Goal: Task Accomplishment & Management: Complete application form

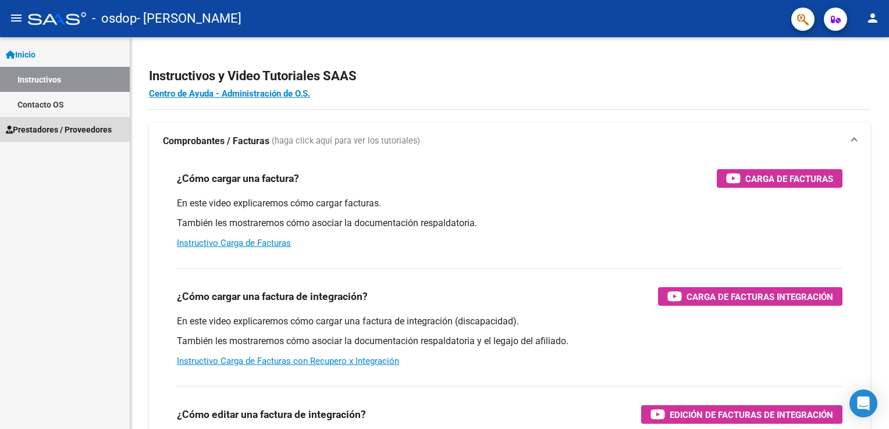
click at [44, 131] on span "Prestadores / Proveedores" at bounding box center [59, 129] width 106 height 13
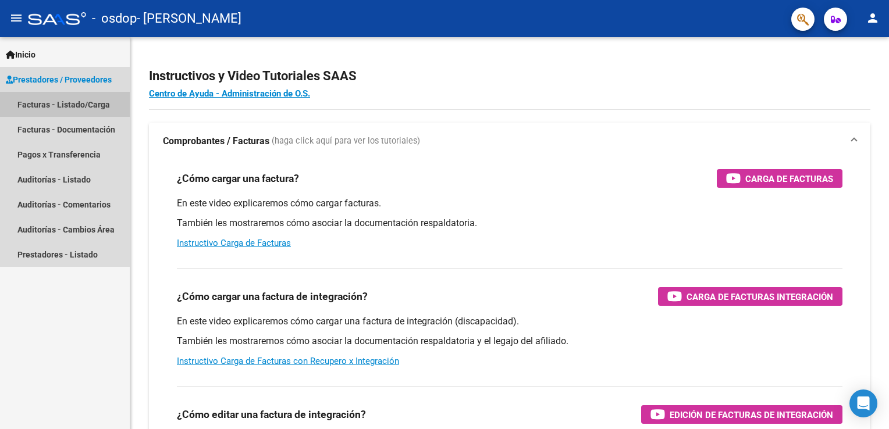
click at [33, 104] on link "Facturas - Listado/Carga" at bounding box center [65, 104] width 130 height 25
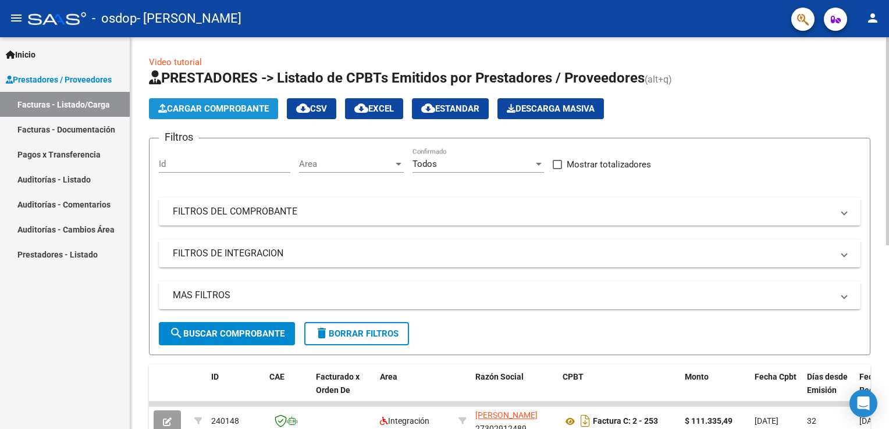
click at [237, 111] on span "Cargar Comprobante" at bounding box center [213, 109] width 111 height 10
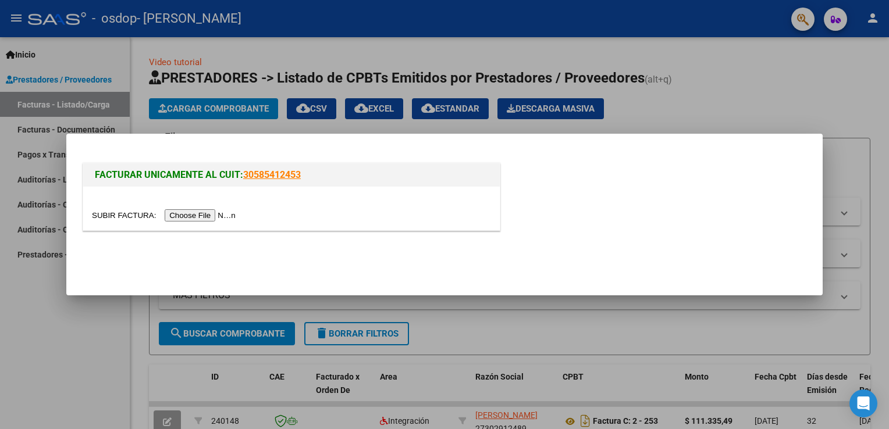
click at [203, 215] on input "file" at bounding box center [165, 215] width 147 height 12
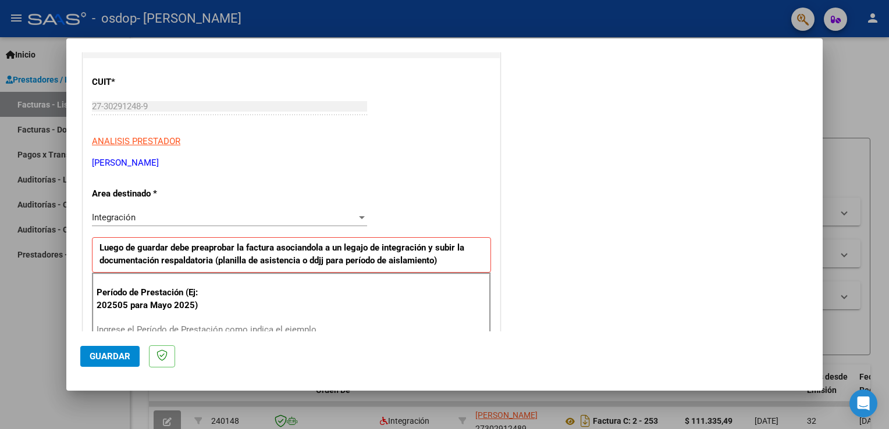
scroll to position [147, 0]
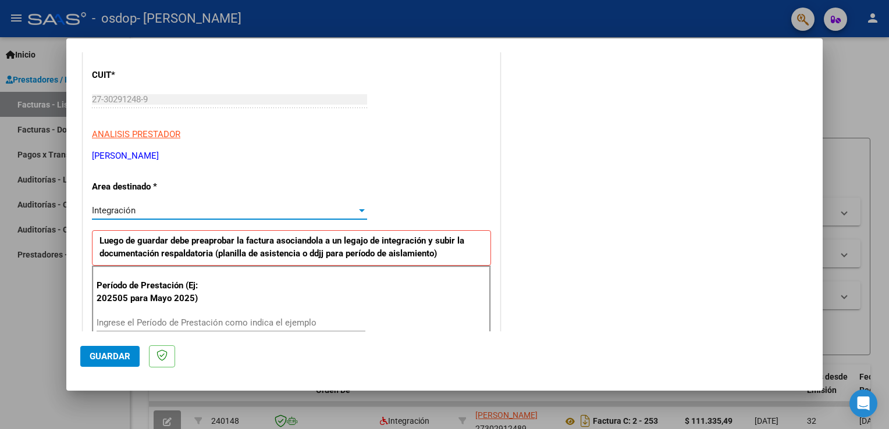
click at [360, 213] on div at bounding box center [362, 210] width 10 height 9
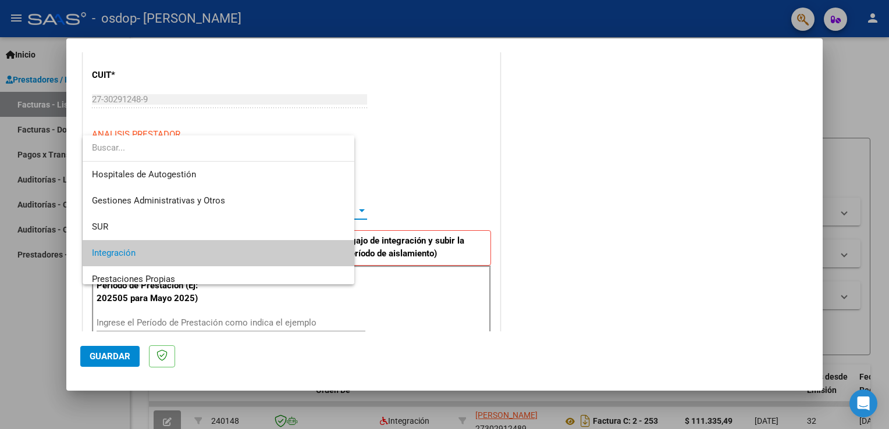
scroll to position [43, 0]
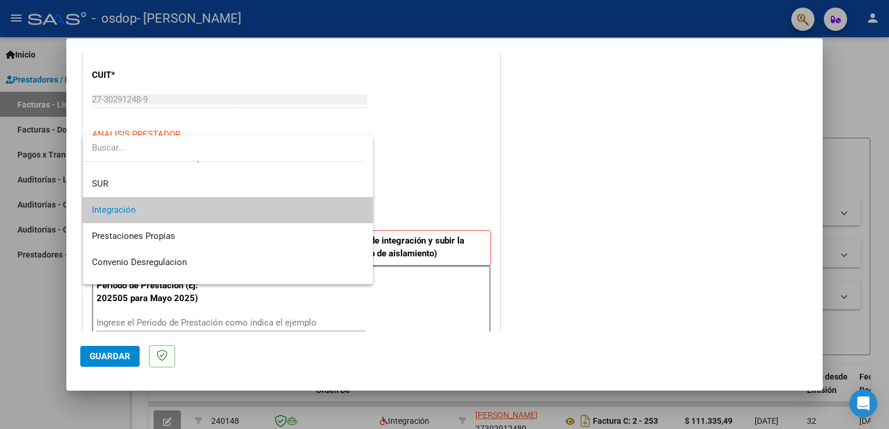
click at [479, 144] on div at bounding box center [444, 214] width 889 height 429
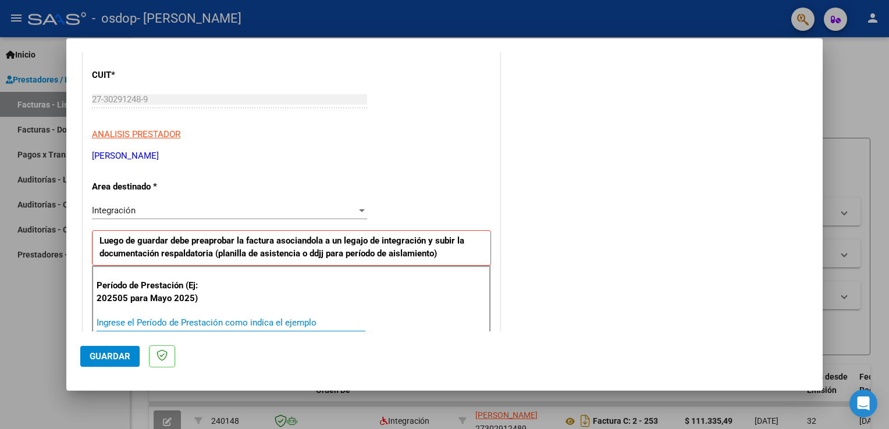
click at [257, 322] on input "Ingrese el Período de Prestación como indica el ejemplo" at bounding box center [231, 323] width 269 height 10
type input "202508"
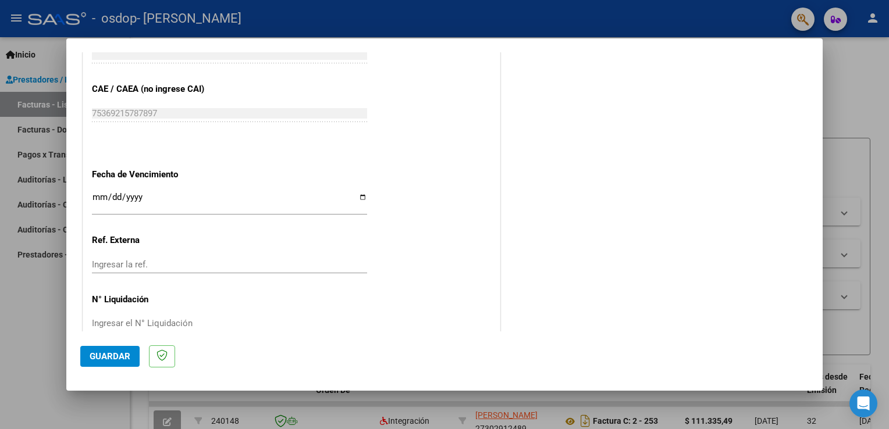
scroll to position [743, 0]
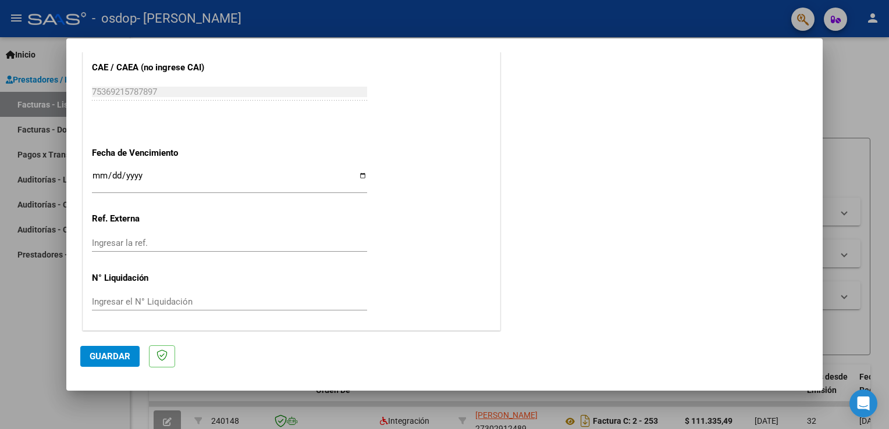
click at [361, 173] on input "Ingresar la fecha" at bounding box center [229, 180] width 275 height 19
type input "[DATE]"
click at [184, 302] on input "Ingresar el N° Liquidación" at bounding box center [229, 302] width 275 height 10
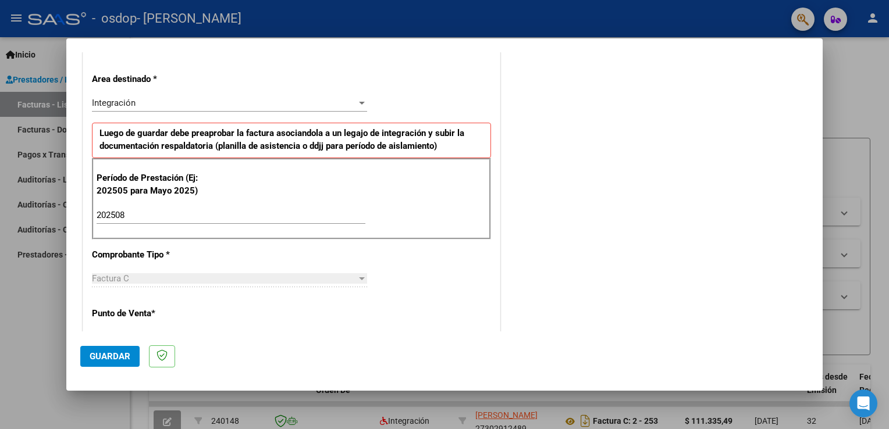
scroll to position [10, 0]
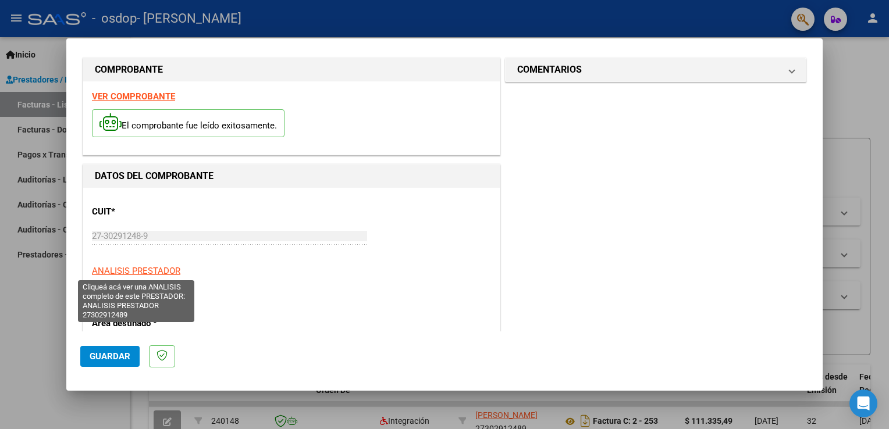
click at [168, 269] on span "ANALISIS PRESTADOR" at bounding box center [136, 271] width 88 height 10
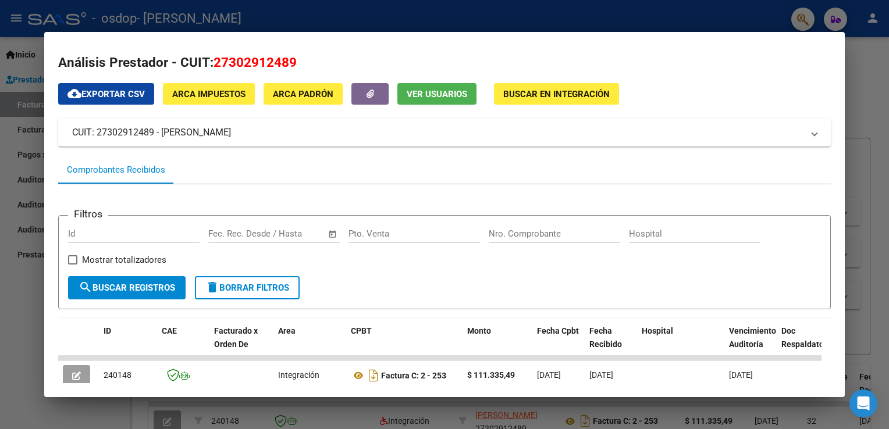
scroll to position [0, 0]
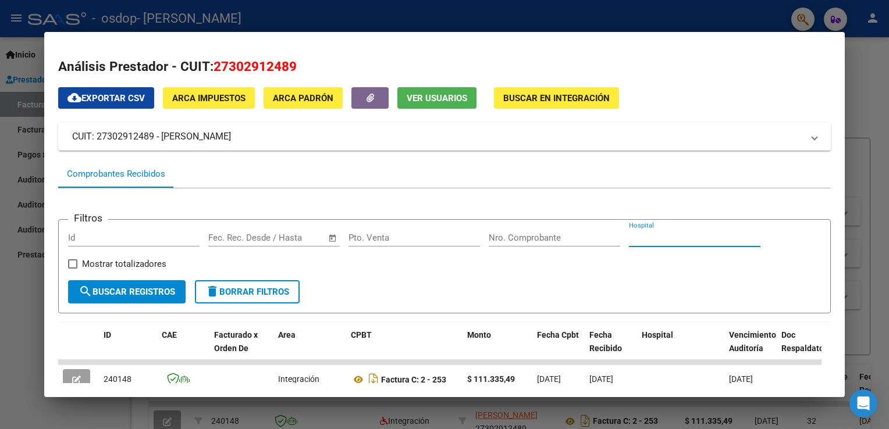
click at [644, 236] on input "Hospital" at bounding box center [694, 238] width 131 height 10
click at [573, 105] on button "Buscar en Integración" at bounding box center [556, 98] width 125 height 22
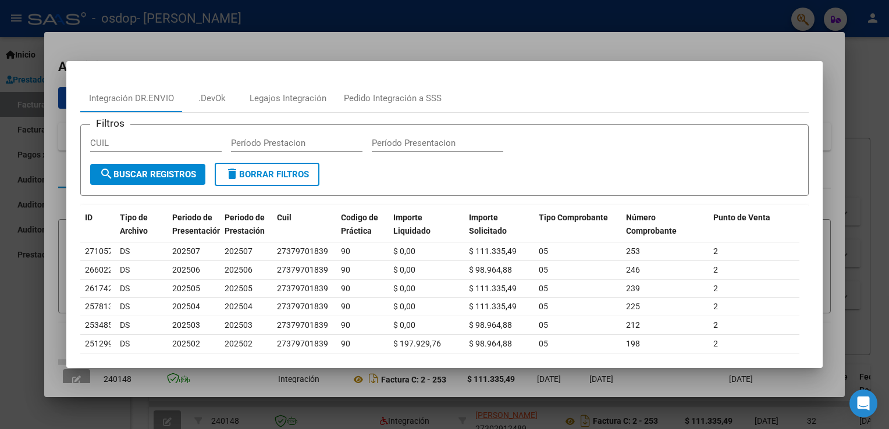
scroll to position [122, 0]
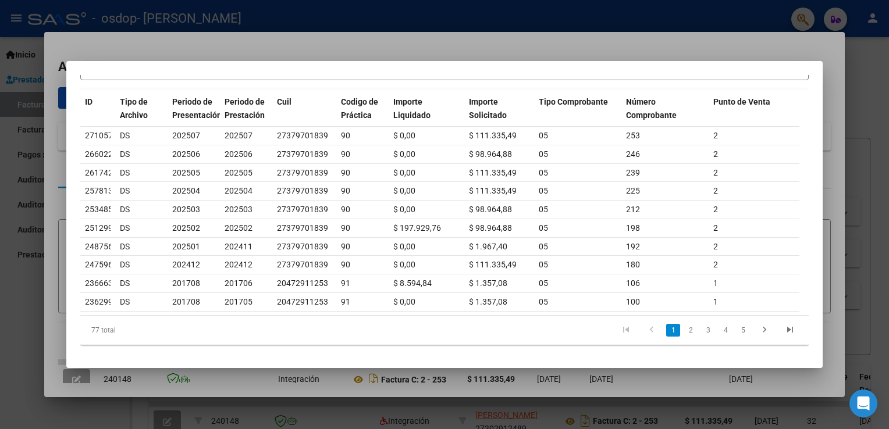
click at [866, 326] on div at bounding box center [444, 214] width 889 height 429
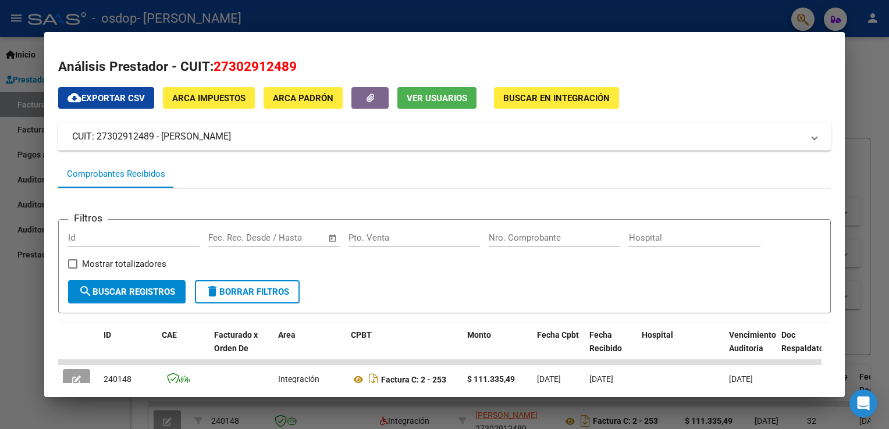
click at [554, 17] on div at bounding box center [444, 214] width 889 height 429
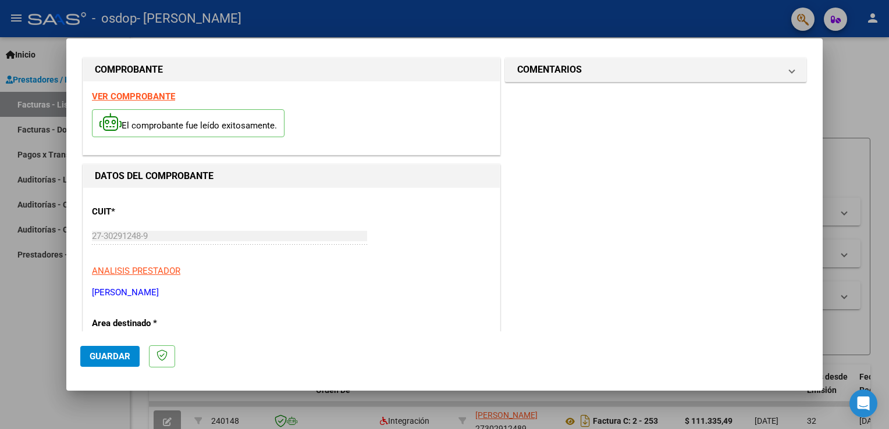
click at [162, 96] on strong "VER COMPROBANTE" at bounding box center [133, 96] width 83 height 10
click at [868, 214] on div at bounding box center [444, 214] width 889 height 429
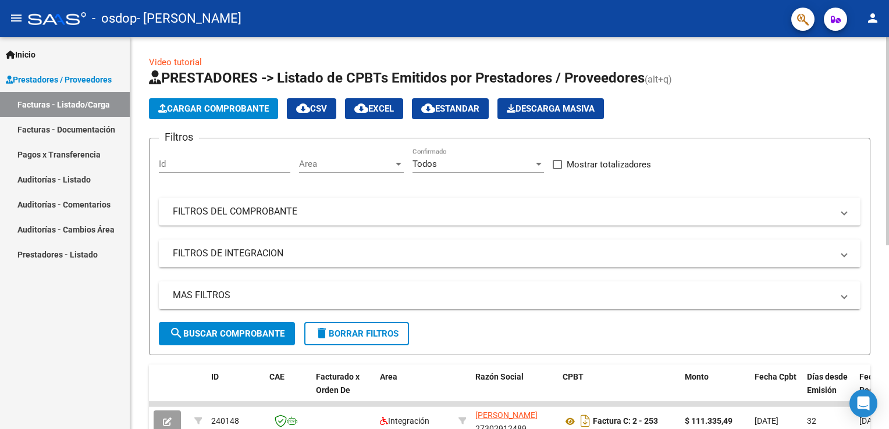
scroll to position [346, 0]
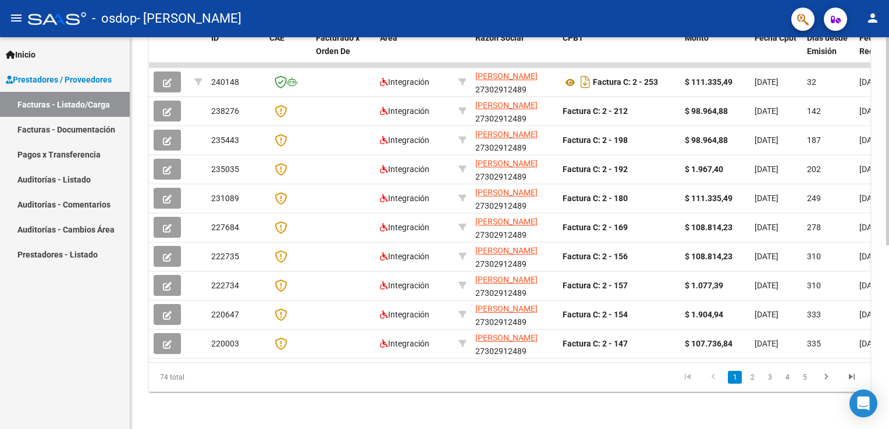
click at [888, 388] on html "menu - osdop - [PERSON_NAME] person Inicio Instructivos Contacto OS Prestadores…" at bounding box center [444, 214] width 889 height 429
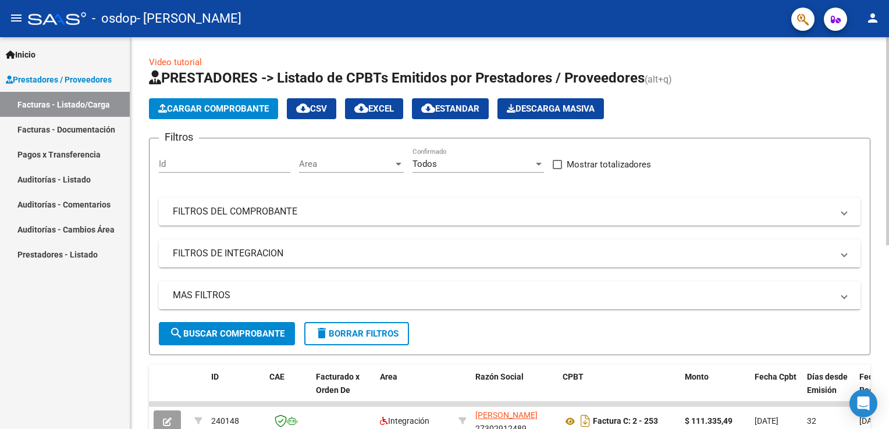
click at [888, 159] on html "menu - osdop - [PERSON_NAME] person Inicio Instructivos Contacto OS Prestadores…" at bounding box center [444, 214] width 889 height 429
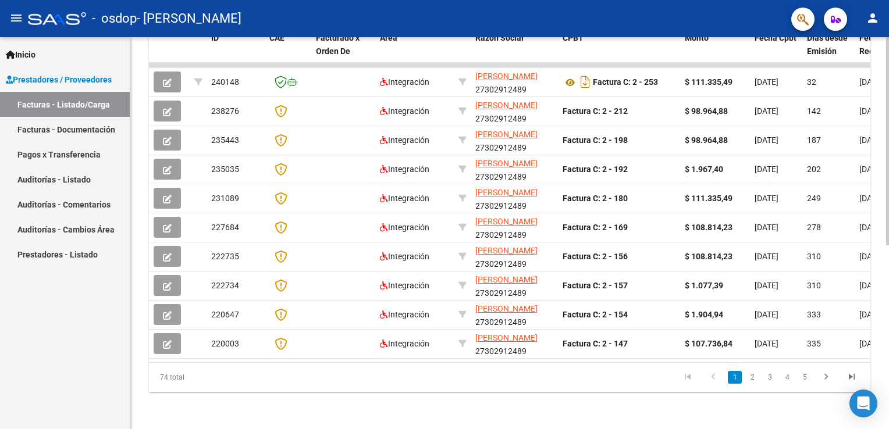
click at [888, 407] on html "menu - osdop - [PERSON_NAME] person Inicio Instructivos Contacto OS Prestadores…" at bounding box center [444, 214] width 889 height 429
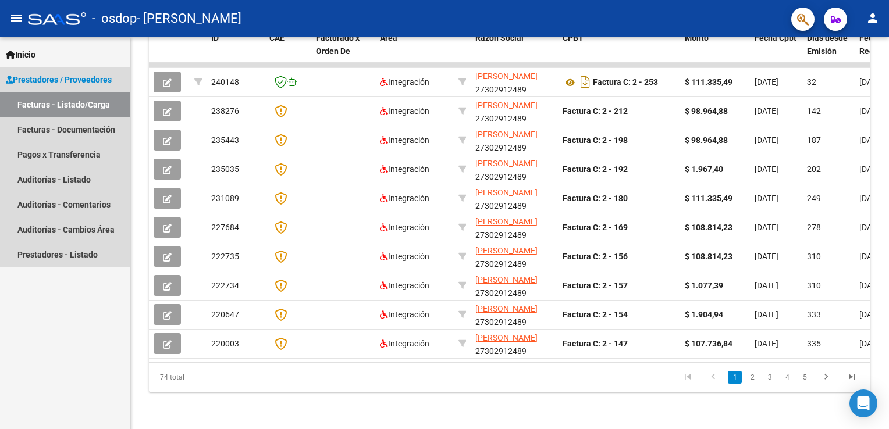
click at [70, 101] on link "Facturas - Listado/Carga" at bounding box center [65, 104] width 130 height 25
click at [72, 133] on link "Facturas - Documentación" at bounding box center [65, 129] width 130 height 25
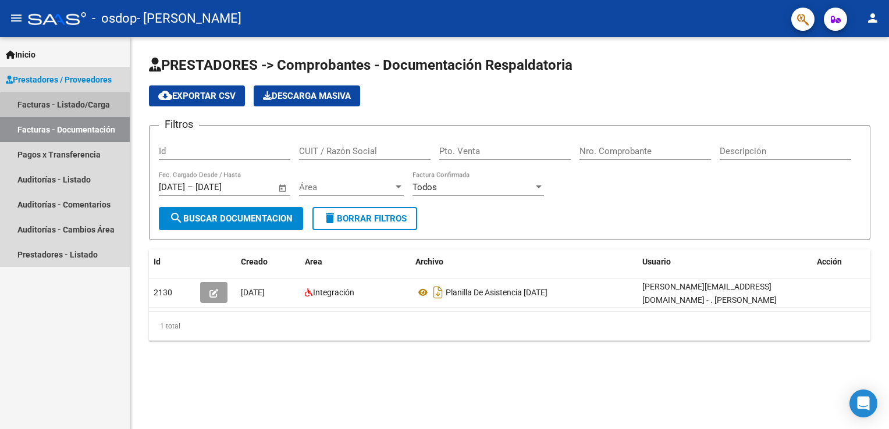
click at [80, 107] on link "Facturas - Listado/Carga" at bounding box center [65, 104] width 130 height 25
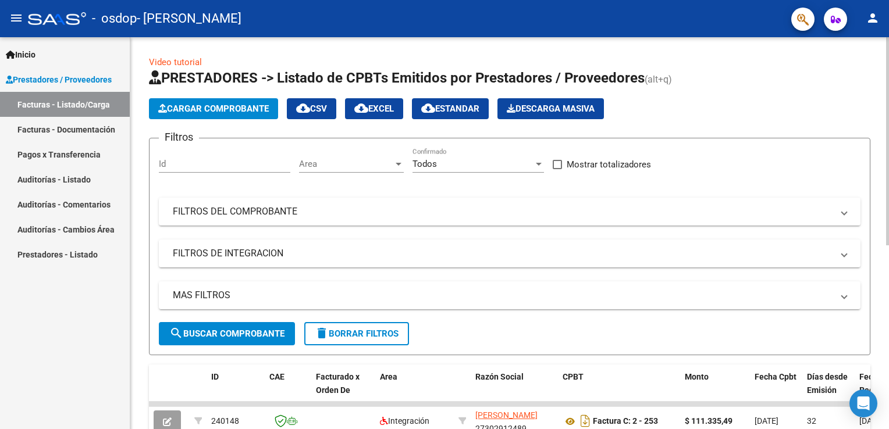
scroll to position [346, 0]
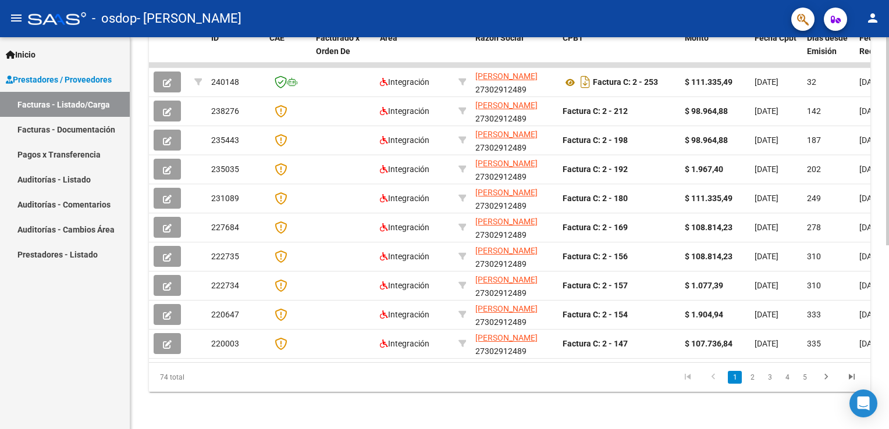
click at [888, 346] on html "menu - osdop - [PERSON_NAME] person Inicio Instructivos Contacto OS Prestadores…" at bounding box center [444, 214] width 889 height 429
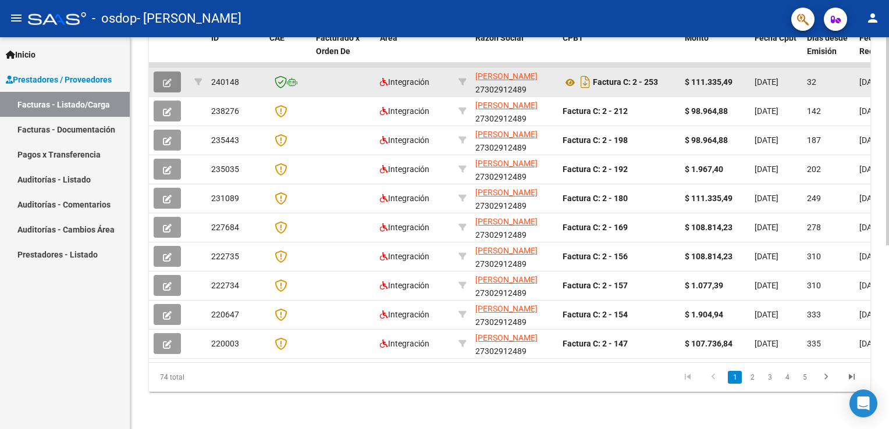
click at [173, 72] on button "button" at bounding box center [167, 82] width 27 height 21
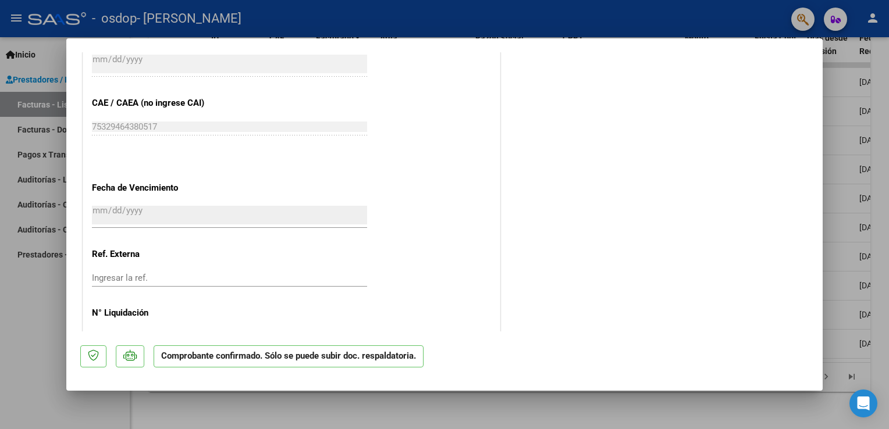
scroll to position [810, 0]
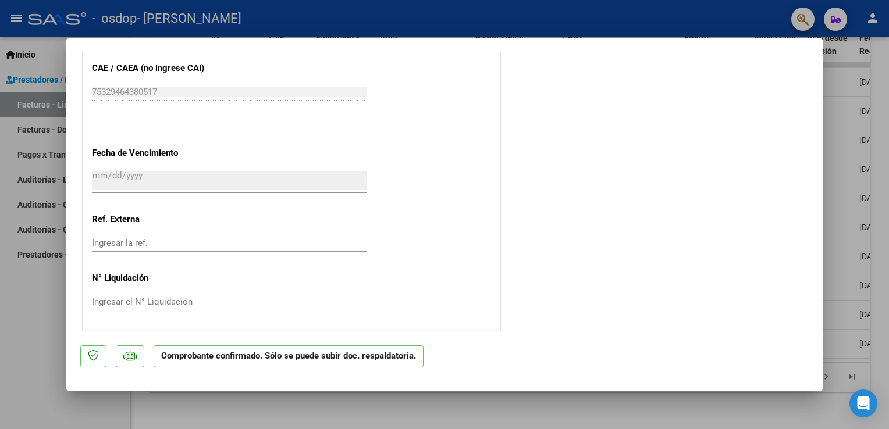
click at [140, 239] on input "Ingresar la ref." at bounding box center [229, 243] width 275 height 10
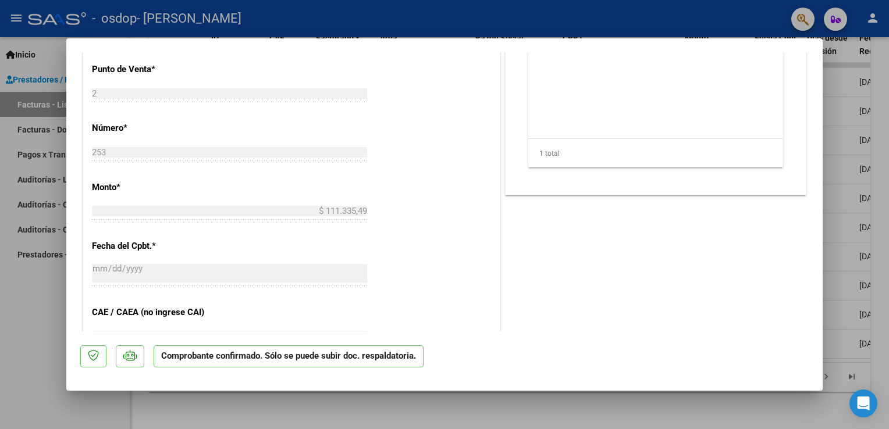
scroll to position [324, 0]
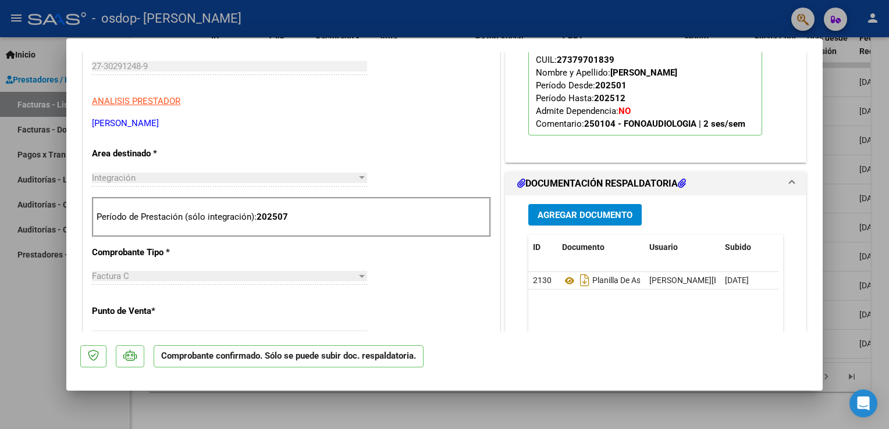
click at [586, 215] on span "Agregar Documento" at bounding box center [585, 215] width 95 height 10
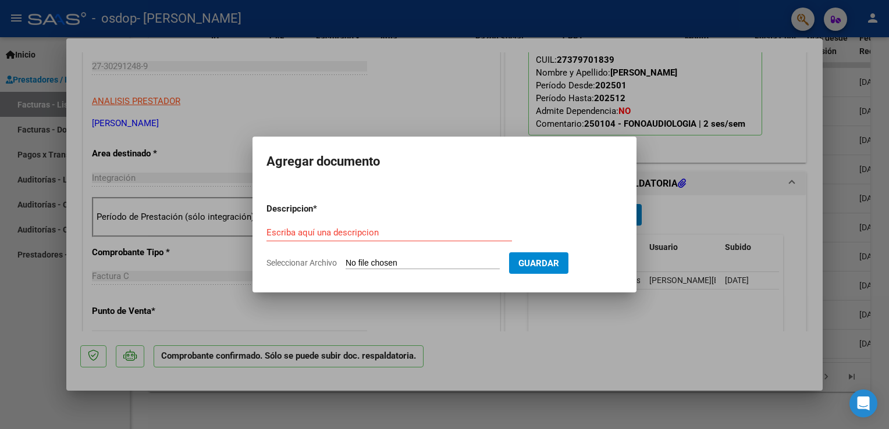
click at [422, 263] on input "Seleccionar Archivo" at bounding box center [423, 263] width 154 height 11
type input "C:\fakepath\planilla [DATE].pdf"
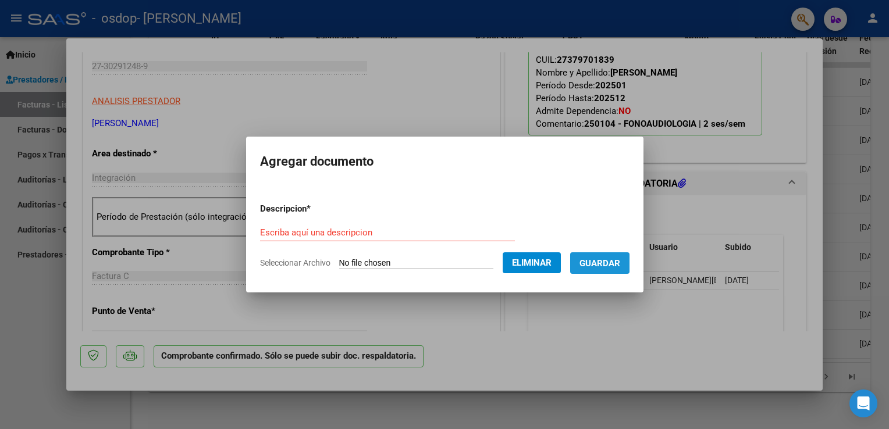
click at [610, 264] on span "Guardar" at bounding box center [600, 263] width 41 height 10
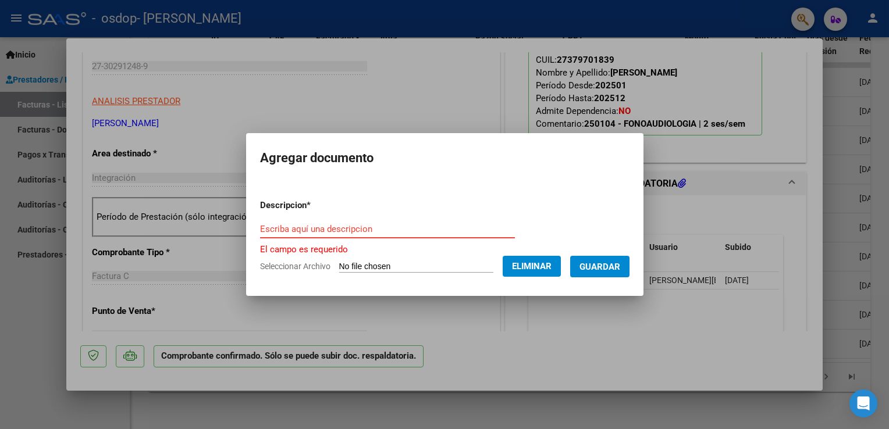
click at [414, 232] on input "Escriba aquí una descripcion" at bounding box center [387, 229] width 255 height 10
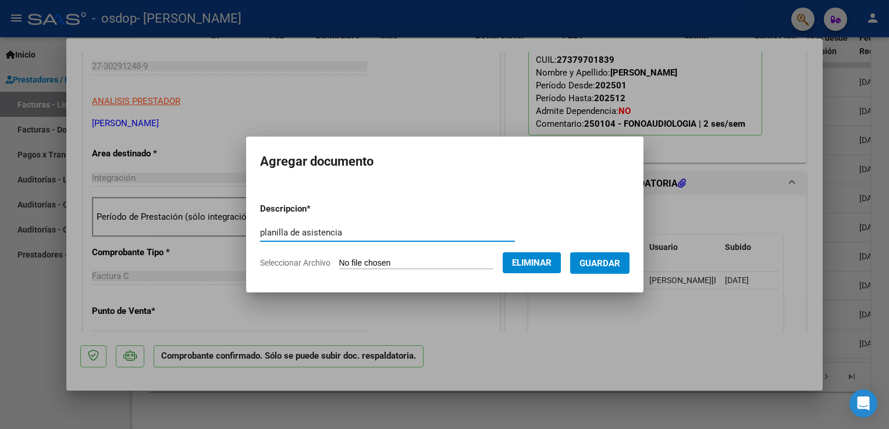
type input "planilla de asistencia"
click at [602, 263] on span "Guardar" at bounding box center [600, 263] width 41 height 10
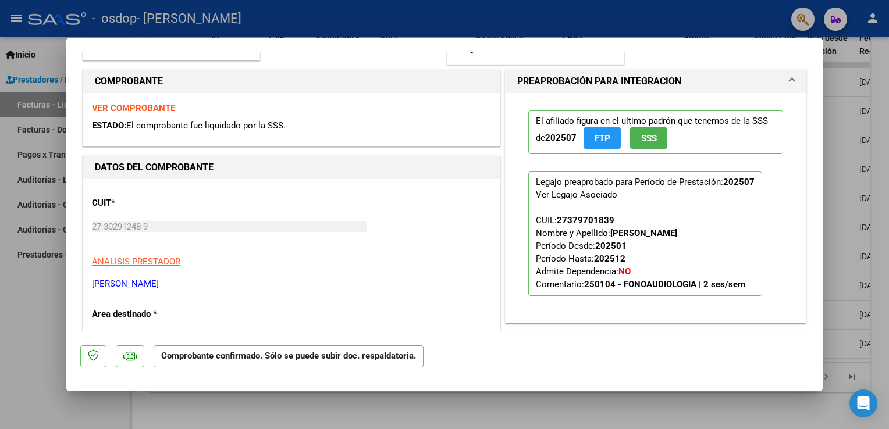
scroll to position [0, 0]
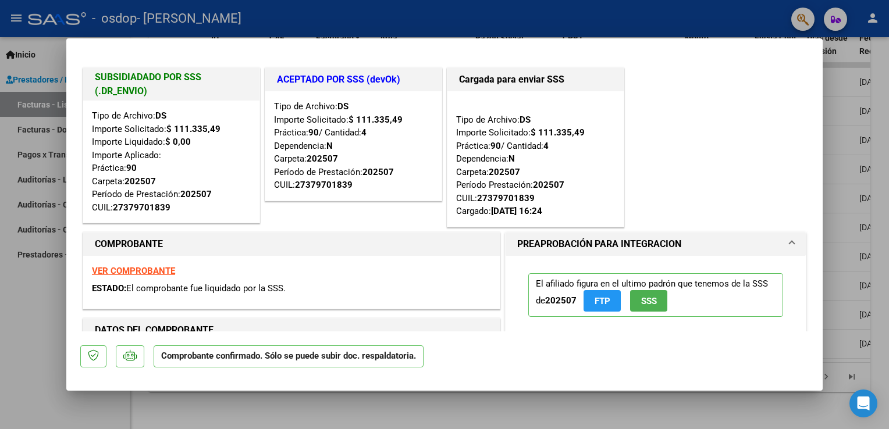
click at [39, 55] on div at bounding box center [444, 214] width 889 height 429
type input "$ 0,00"
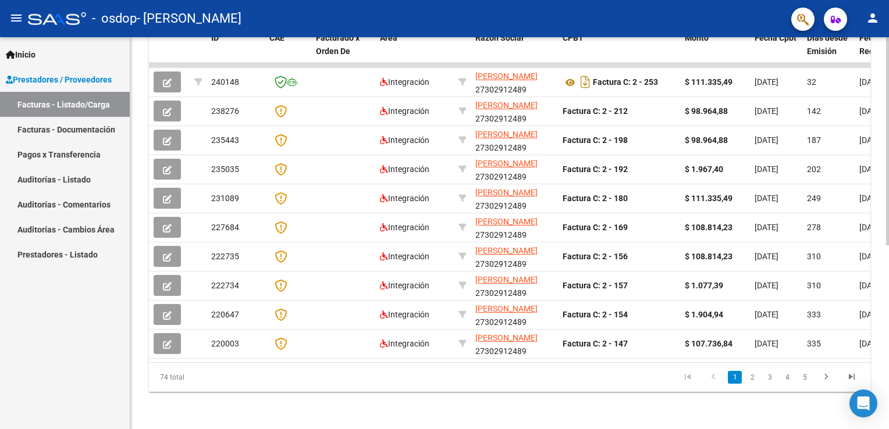
click at [885, 68] on div "Video tutorial PRESTADORES -> Listado de CPBTs Emitidos por Prestadores / Prove…" at bounding box center [509, 63] width 759 height 731
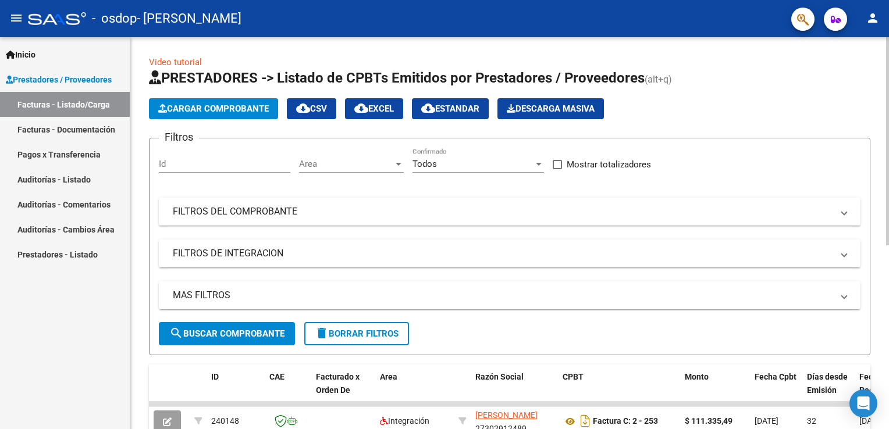
click at [888, 66] on html "menu - osdop - [PERSON_NAME] person Inicio Instructivos Contacto OS Prestadores…" at bounding box center [444, 214] width 889 height 429
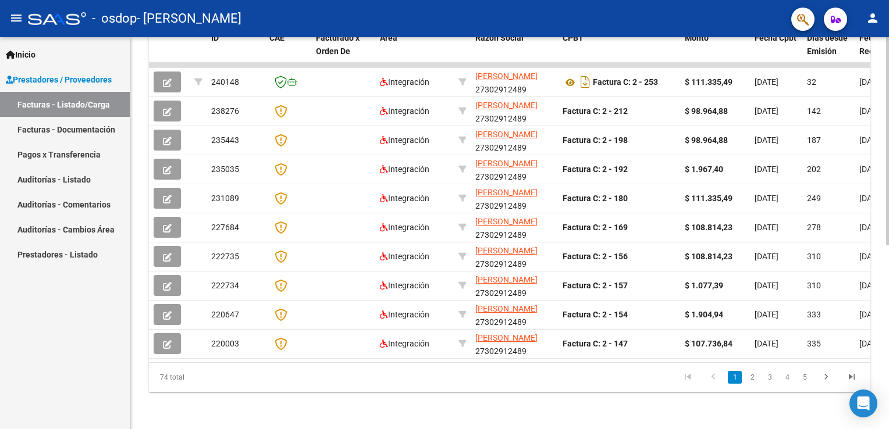
click at [886, 371] on div at bounding box center [887, 233] width 3 height 392
click at [885, 99] on div "Video tutorial PRESTADORES -> Listado de CPBTs Emitidos por Prestadores / Prove…" at bounding box center [509, 63] width 759 height 731
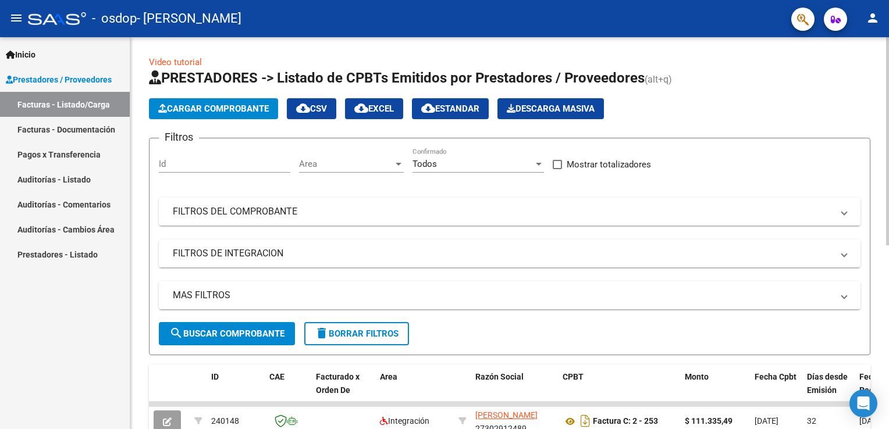
click at [887, 81] on div at bounding box center [887, 233] width 3 height 392
click at [243, 109] on span "Cargar Comprobante" at bounding box center [213, 109] width 111 height 10
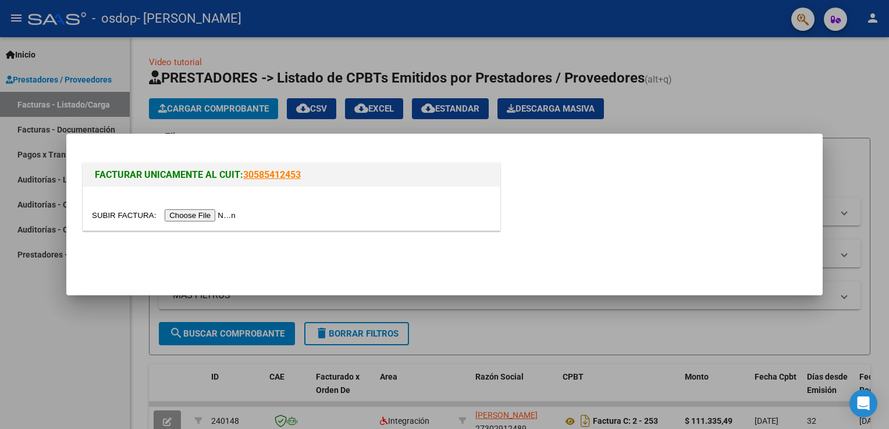
click at [208, 214] on input "file" at bounding box center [165, 215] width 147 height 12
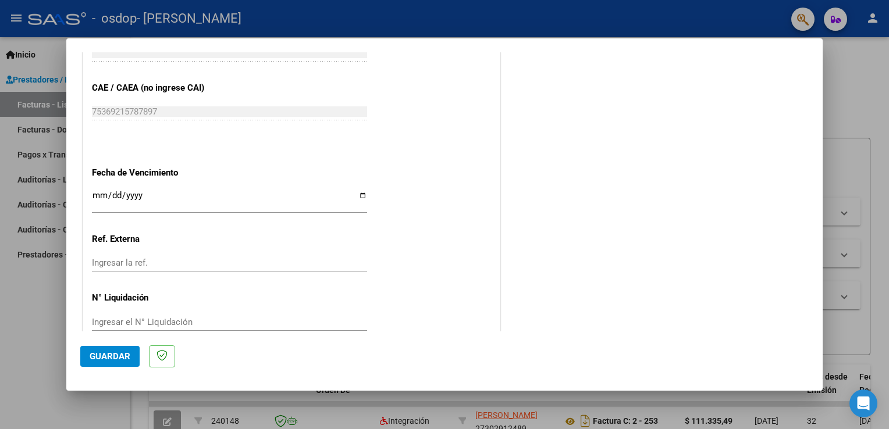
scroll to position [773, 0]
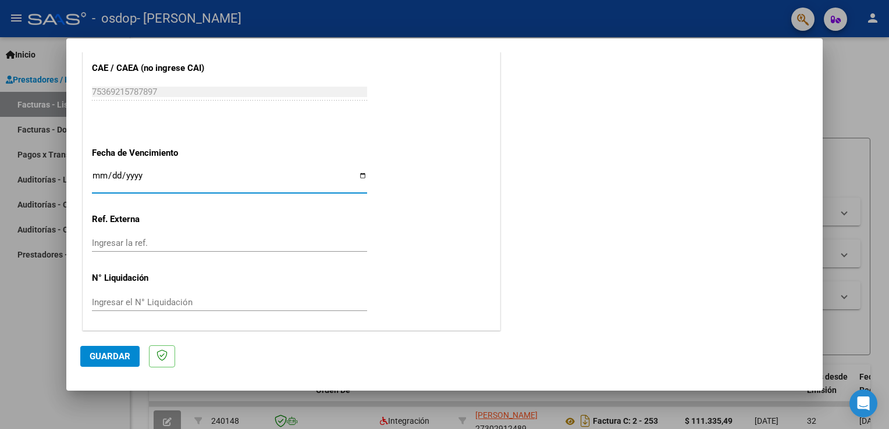
click at [361, 171] on input "Ingresar la fecha" at bounding box center [229, 180] width 275 height 19
click at [361, 172] on input "Ingresar la fecha" at bounding box center [229, 180] width 275 height 19
type input "[DATE]"
click at [123, 361] on span "Guardar" at bounding box center [110, 356] width 41 height 10
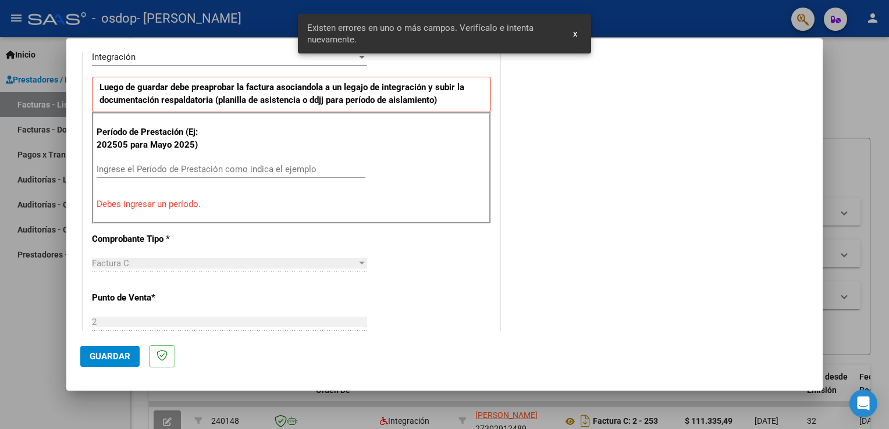
scroll to position [265, 0]
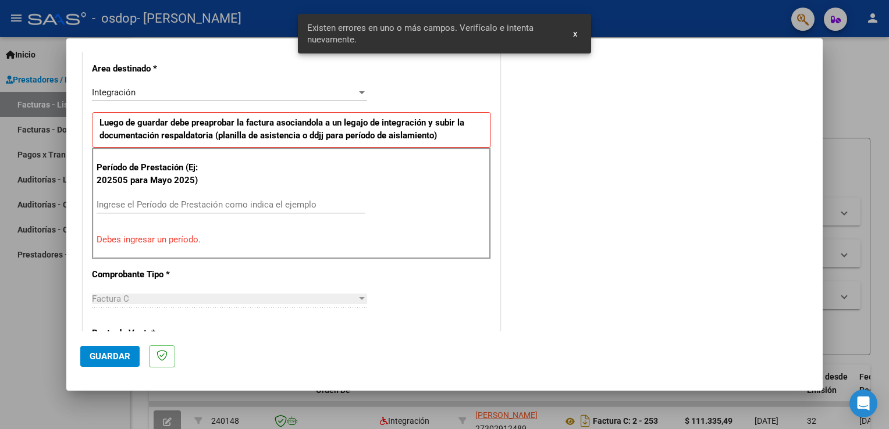
drag, startPoint x: 219, startPoint y: 192, endPoint x: 204, endPoint y: 212, distance: 24.6
click at [204, 212] on div "Período de Prestación (Ej: 202505 para [DATE]) Ingrese el Período de Prestación…" at bounding box center [291, 204] width 399 height 112
drag, startPoint x: 204, startPoint y: 212, endPoint x: 195, endPoint y: 204, distance: 12.4
click at [195, 204] on input "Ingrese el Período de Prestación como indica el ejemplo" at bounding box center [231, 205] width 269 height 10
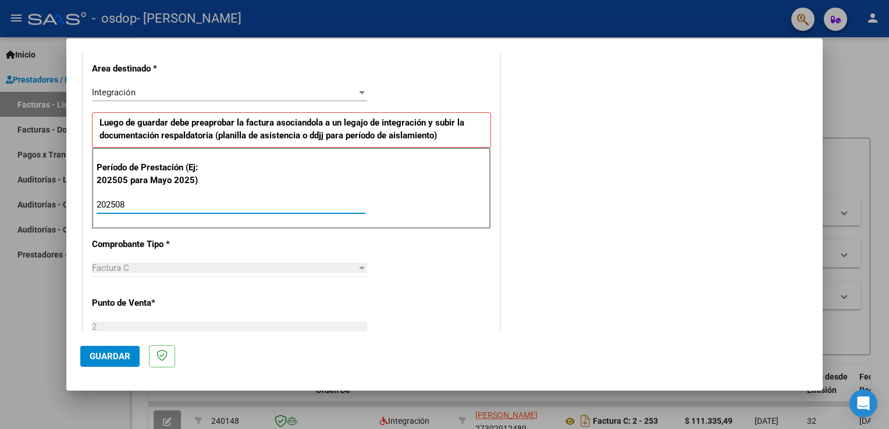
type input "202508"
click at [419, 268] on div "CUIT * 27-30291248-9 Ingresar CUIT ANALISIS PRESTADOR [PERSON_NAME] [PERSON_NAM…" at bounding box center [291, 371] width 417 height 876
click at [106, 363] on button "Guardar" at bounding box center [109, 356] width 59 height 21
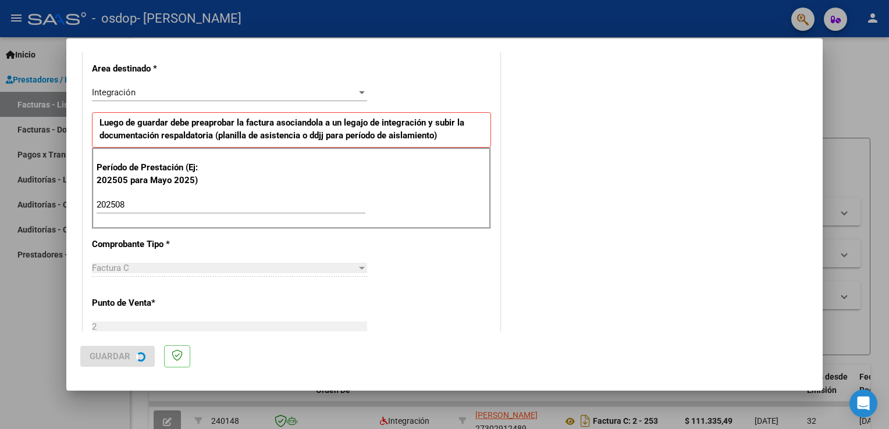
scroll to position [0, 0]
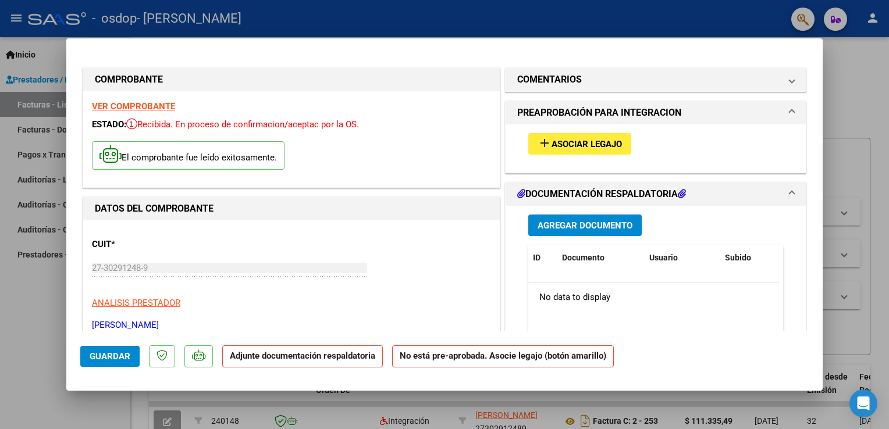
click at [351, 362] on p "Adjunte documentación respaldatoria" at bounding box center [302, 357] width 161 height 23
click at [593, 222] on span "Agregar Documento" at bounding box center [585, 226] width 95 height 10
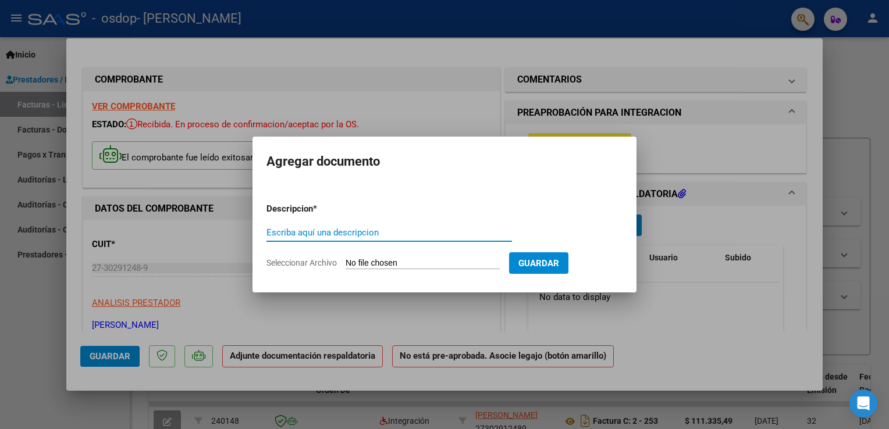
click at [452, 235] on input "Escriba aquí una descripcion" at bounding box center [389, 233] width 246 height 10
type input "planilla de asistencia"
click at [490, 260] on input "Seleccionar Archivo" at bounding box center [423, 263] width 154 height 11
type input "C:\fakepath\planilla [DATE].pdf"
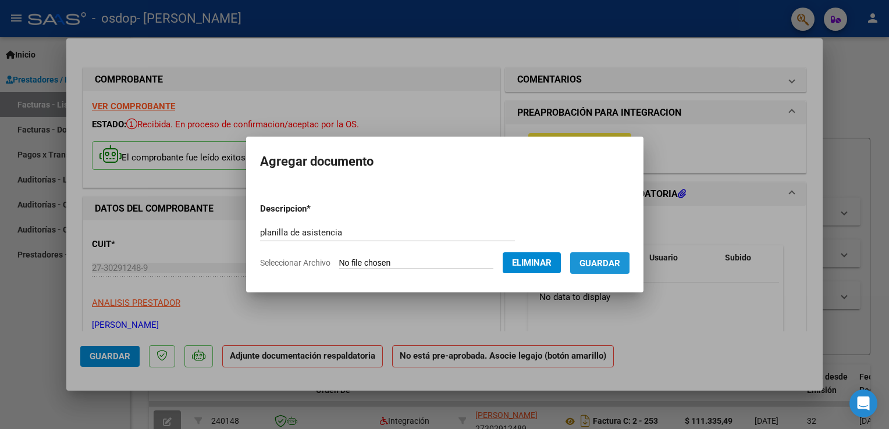
click at [585, 266] on span "Guardar" at bounding box center [600, 263] width 41 height 10
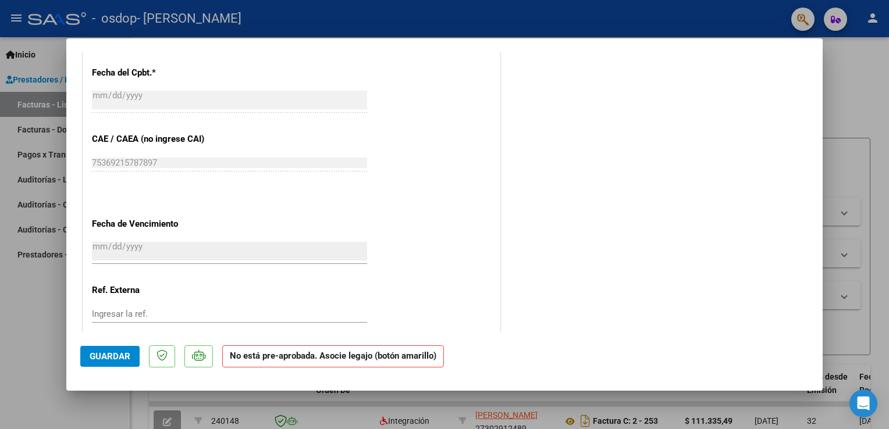
scroll to position [730, 0]
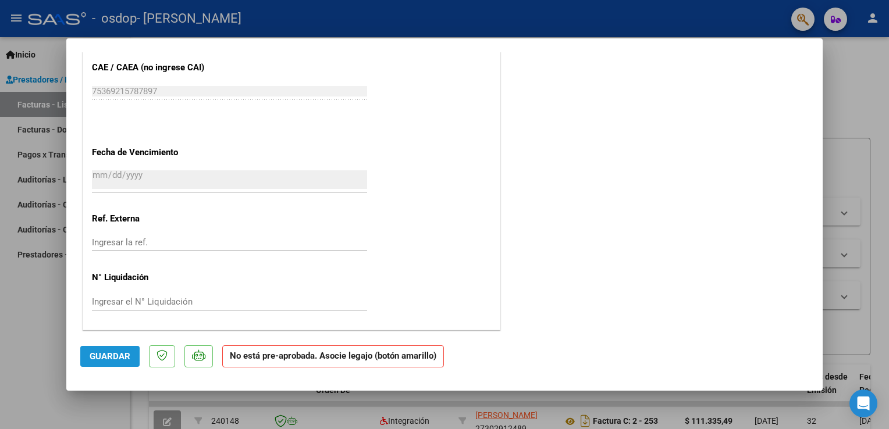
click at [118, 357] on span "Guardar" at bounding box center [110, 356] width 41 height 10
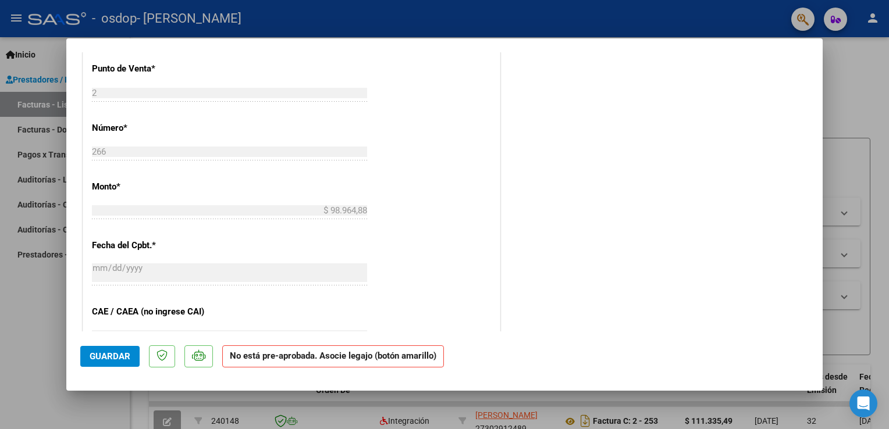
scroll to position [0, 0]
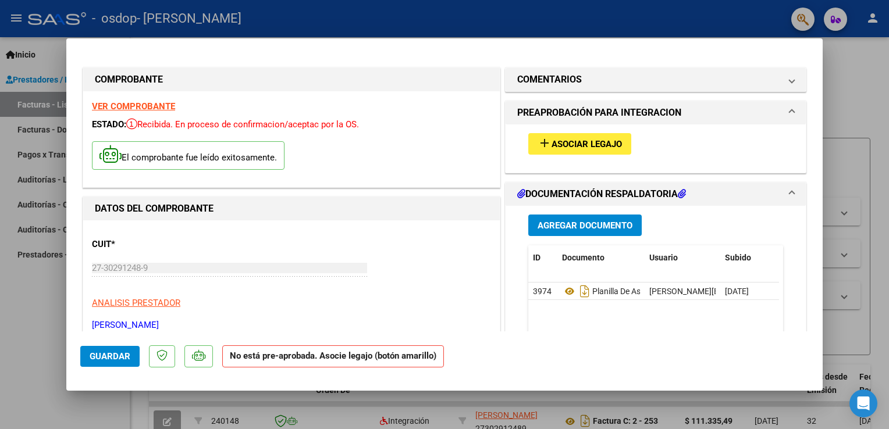
click at [866, 60] on div at bounding box center [444, 214] width 889 height 429
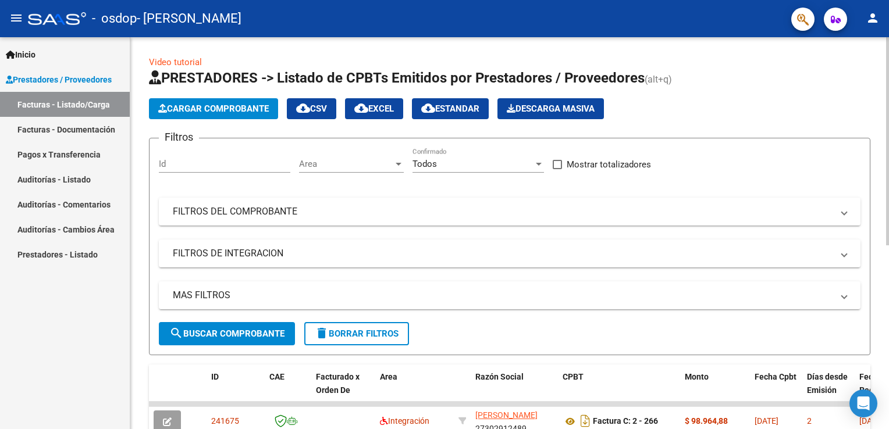
scroll to position [346, 0]
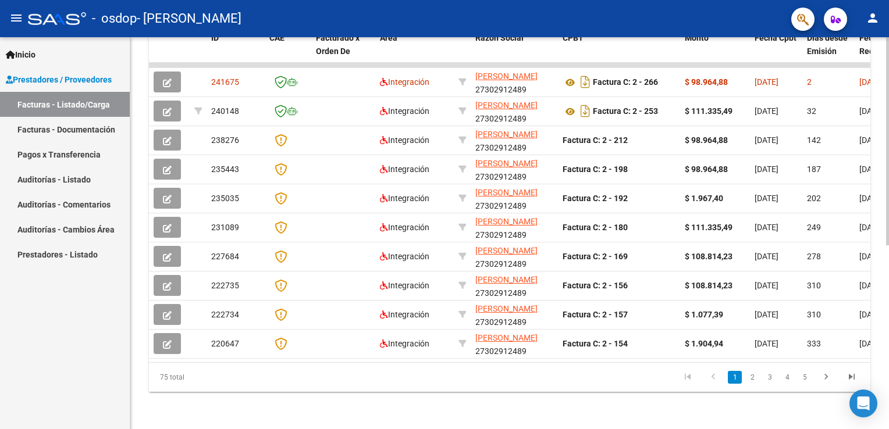
click at [888, 401] on html "menu - osdop - [PERSON_NAME] person Inicio Instructivos Contacto OS Prestadores…" at bounding box center [444, 214] width 889 height 429
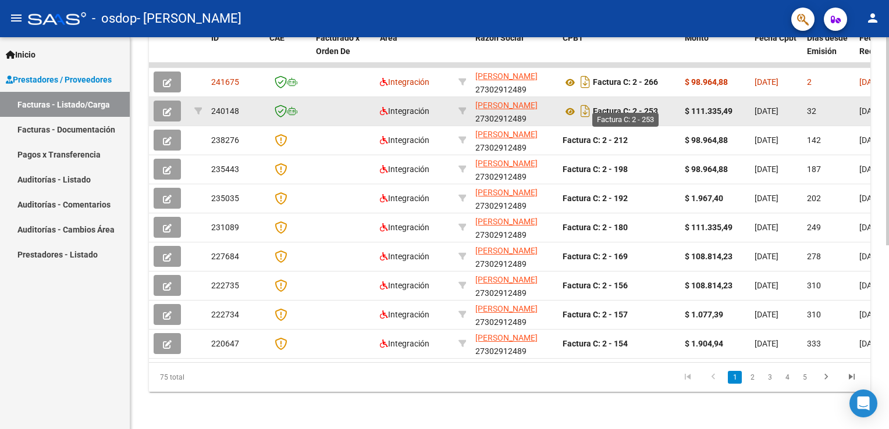
click at [617, 107] on strong "Factura C: 2 - 253" at bounding box center [625, 111] width 65 height 9
click at [570, 105] on icon at bounding box center [570, 112] width 15 height 14
click at [165, 108] on icon "button" at bounding box center [167, 112] width 9 height 9
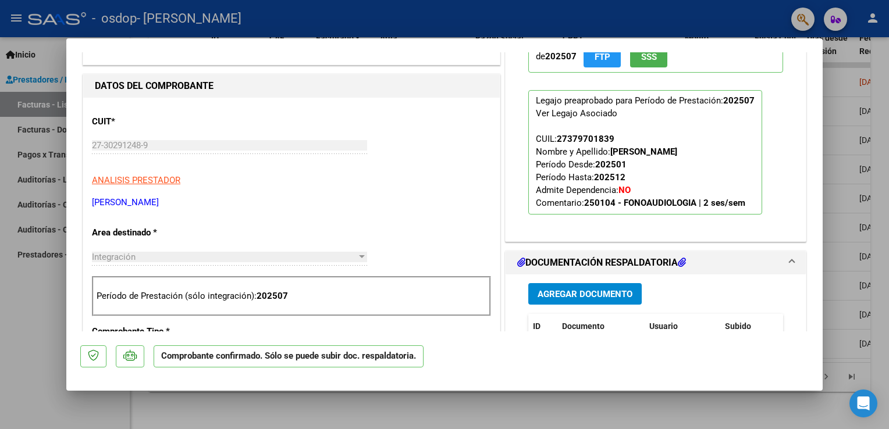
scroll to position [489, 0]
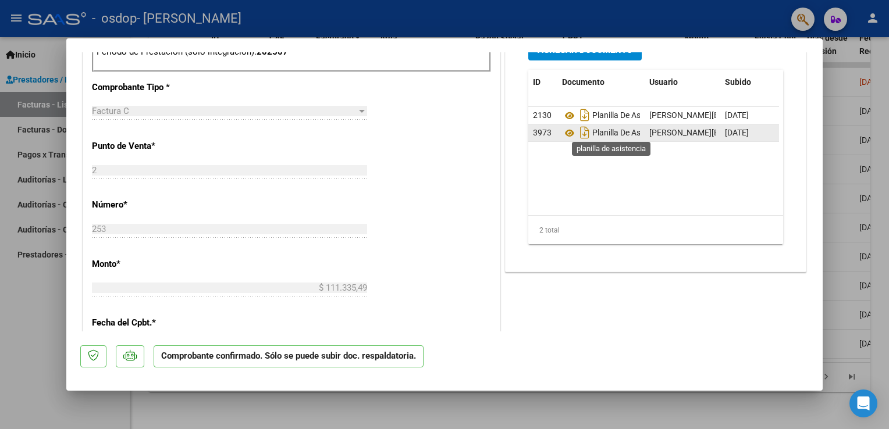
click at [607, 131] on span "Planilla De Asistencia" at bounding box center [615, 133] width 106 height 9
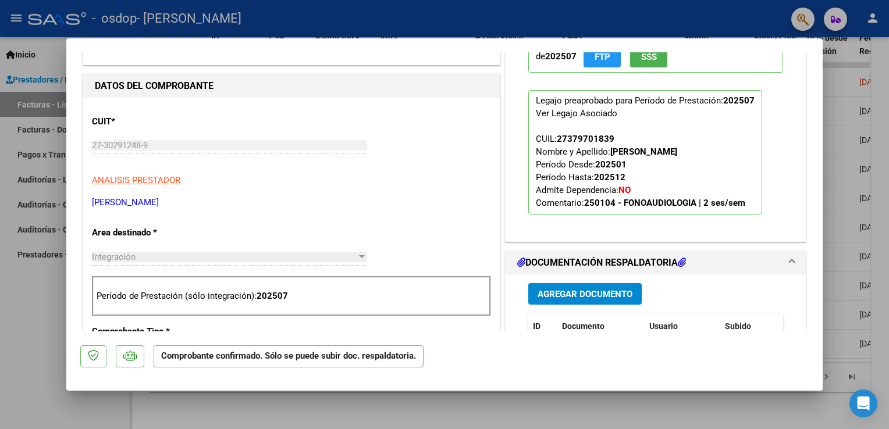
scroll to position [0, 0]
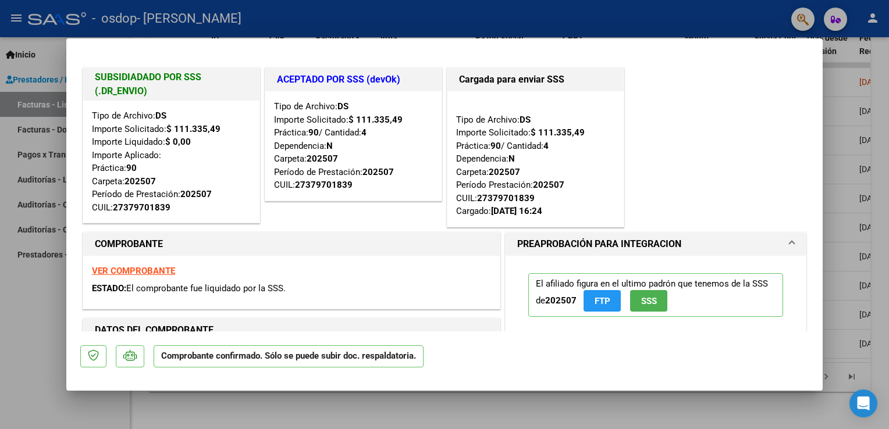
click at [856, 50] on div at bounding box center [444, 214] width 889 height 429
type input "$ 0,00"
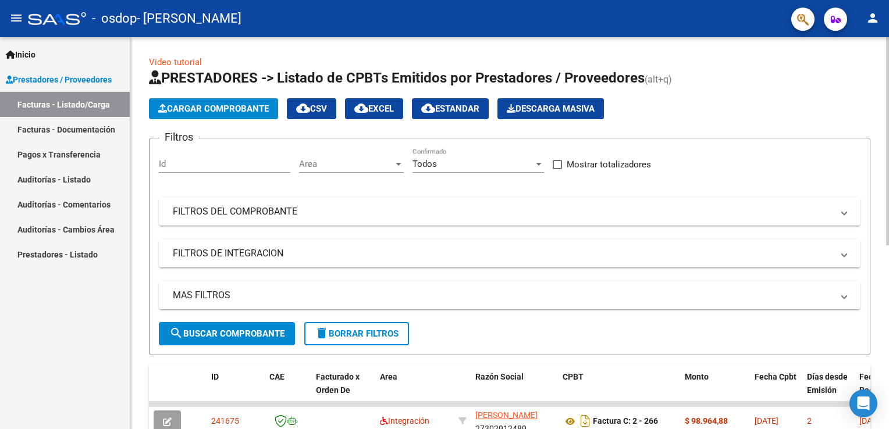
click at [888, 60] on html "menu - osdop - [PERSON_NAME] person Inicio Instructivos Contacto OS Prestadores…" at bounding box center [444, 214] width 889 height 429
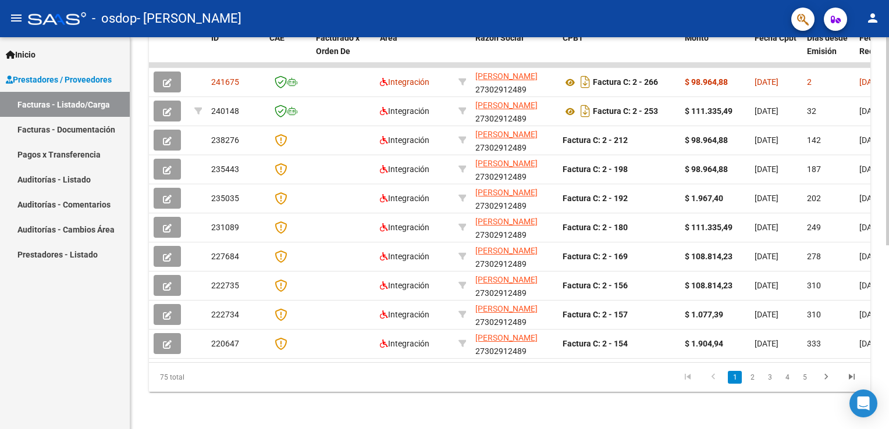
click at [888, 351] on html "menu - osdop - [PERSON_NAME] person Inicio Instructivos Contacto OS Prestadores…" at bounding box center [444, 214] width 889 height 429
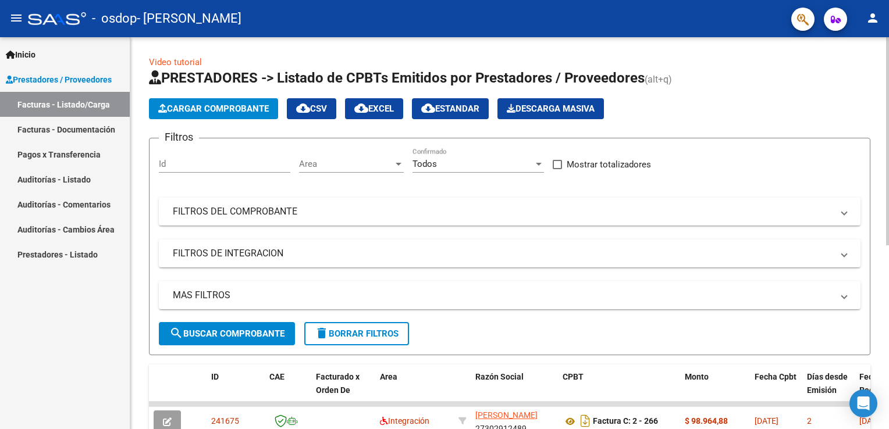
click at [888, 77] on html "menu - osdop - [PERSON_NAME] person Inicio Instructivos Contacto OS Prestadores…" at bounding box center [444, 214] width 889 height 429
click at [869, 20] on mat-icon "person" at bounding box center [873, 18] width 14 height 14
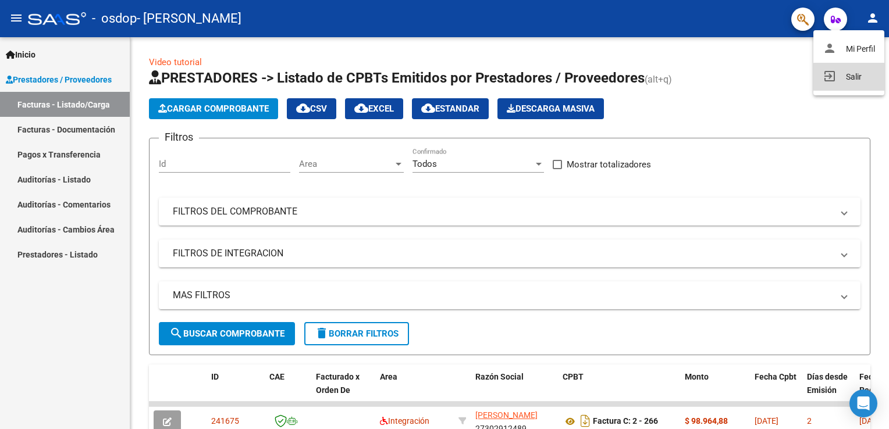
click at [852, 82] on button "exit_to_app Salir" at bounding box center [848, 77] width 71 height 28
